Goal: Information Seeking & Learning: Check status

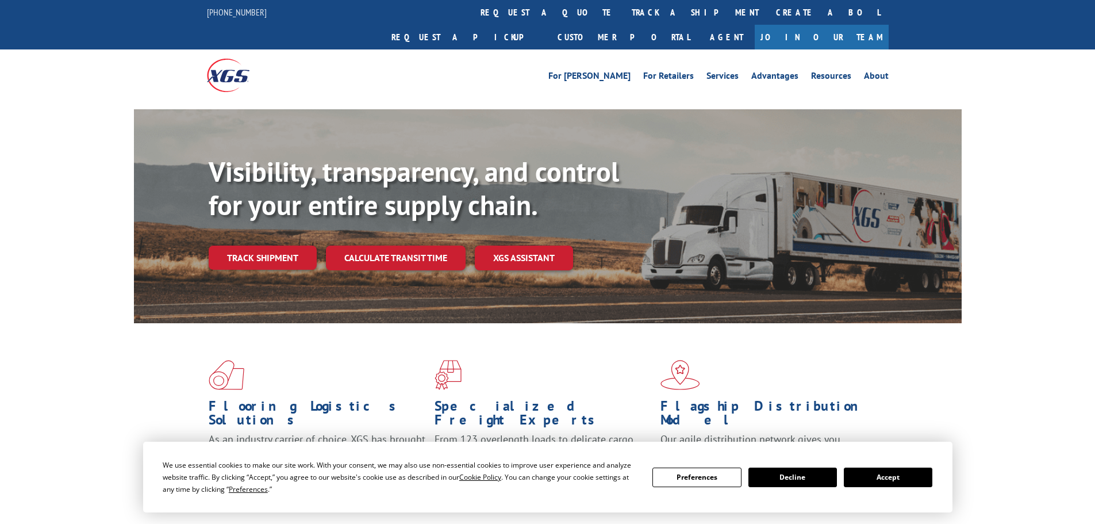
click at [390, 255] on div "Visibility, transparency, and control for your entire supply chain. Track shipm…" at bounding box center [585, 235] width 753 height 160
click at [289, 246] on link "Track shipment" at bounding box center [263, 258] width 108 height 24
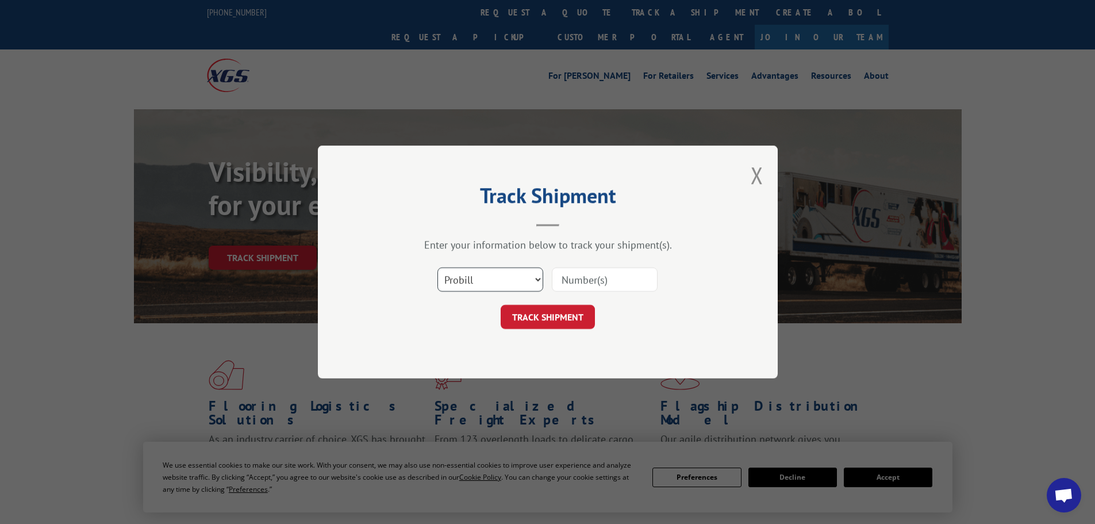
click at [482, 286] on select "Select category... Probill BOL PO" at bounding box center [491, 279] width 106 height 24
select select "bol"
click at [438, 267] on select "Select category... Probill BOL PO" at bounding box center [491, 279] width 106 height 24
click at [592, 281] on input at bounding box center [605, 279] width 106 height 24
paste input "6026942"
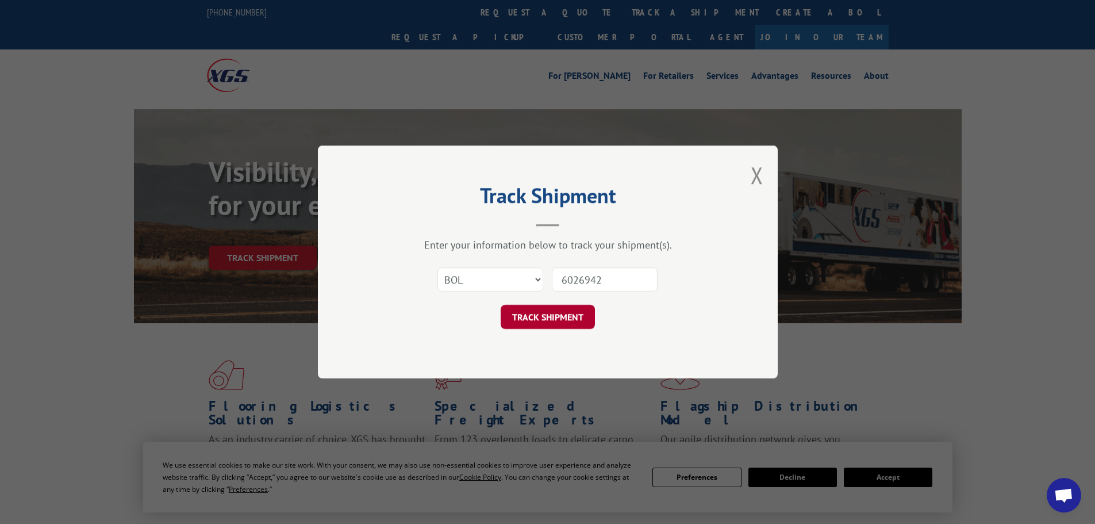
type input "6026942"
click at [578, 317] on button "TRACK SHIPMENT" at bounding box center [548, 317] width 94 height 24
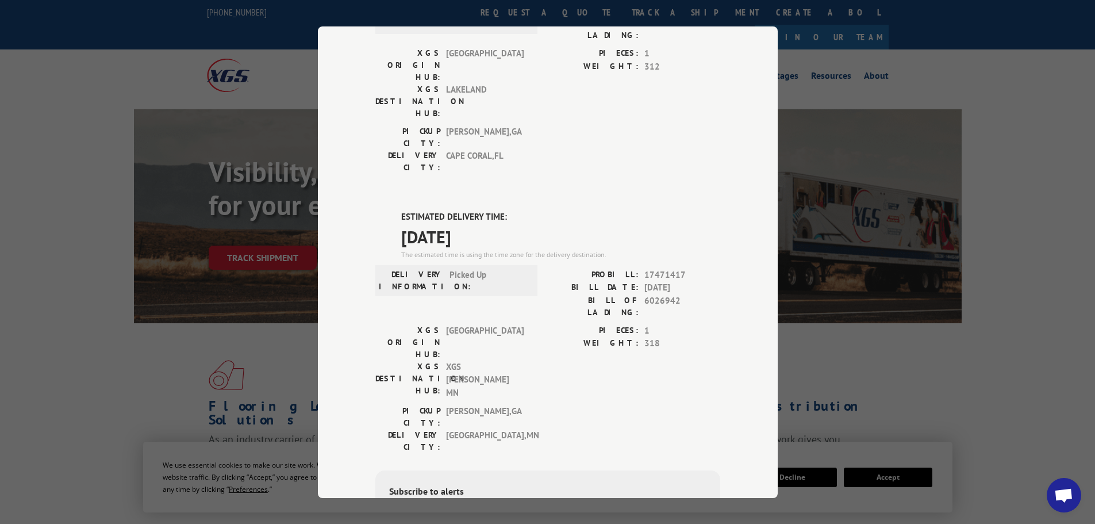
scroll to position [62, 0]
